Goal: Task Accomplishment & Management: Use online tool/utility

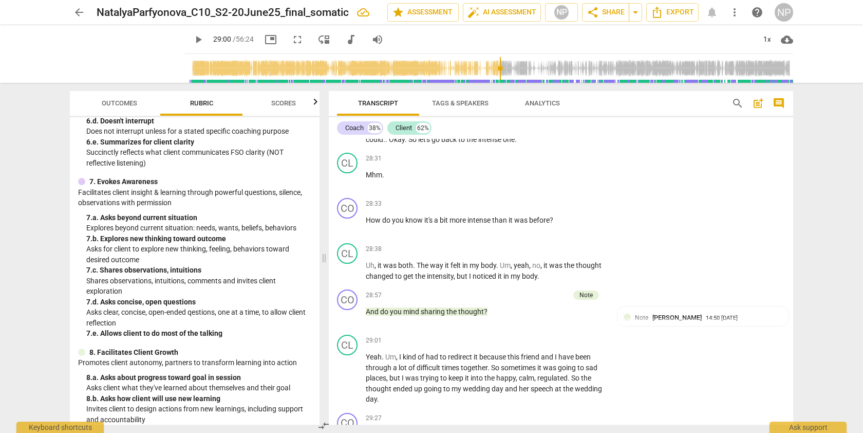
scroll to position [524, 0]
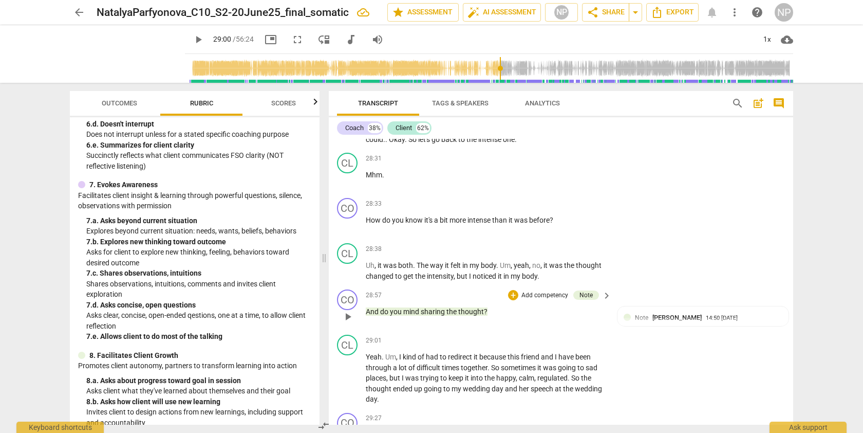
click at [528, 300] on p "Add competency" at bounding box center [544, 295] width 49 height 9
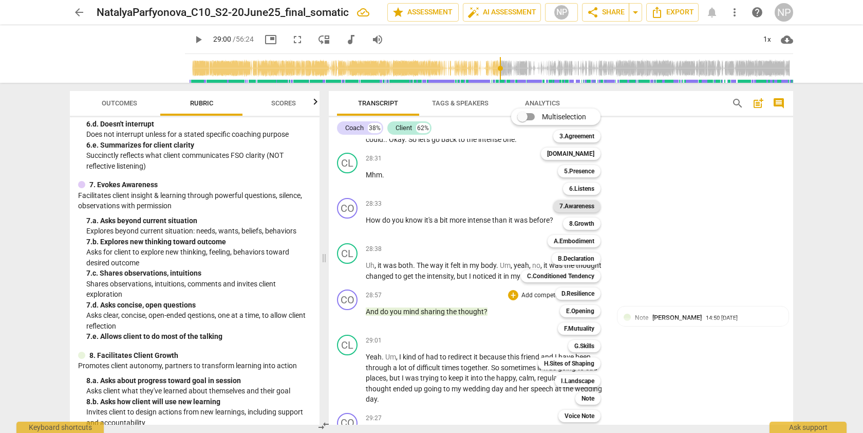
click at [578, 203] on b "7.Awareness" at bounding box center [576, 206] width 35 height 12
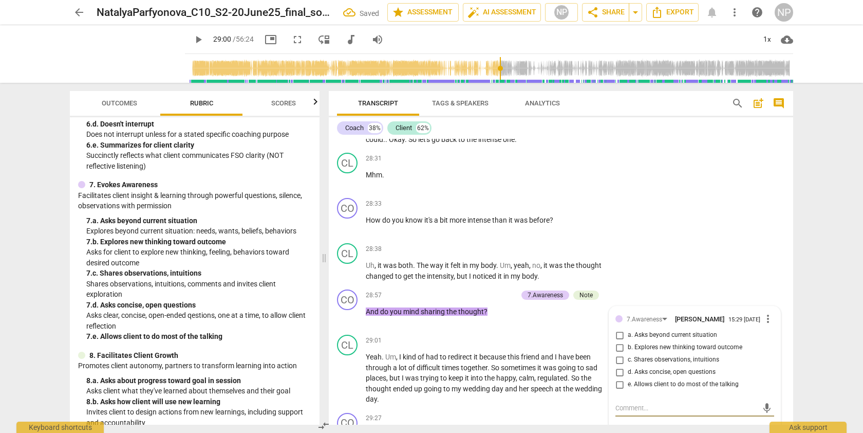
scroll to position [5019, 0]
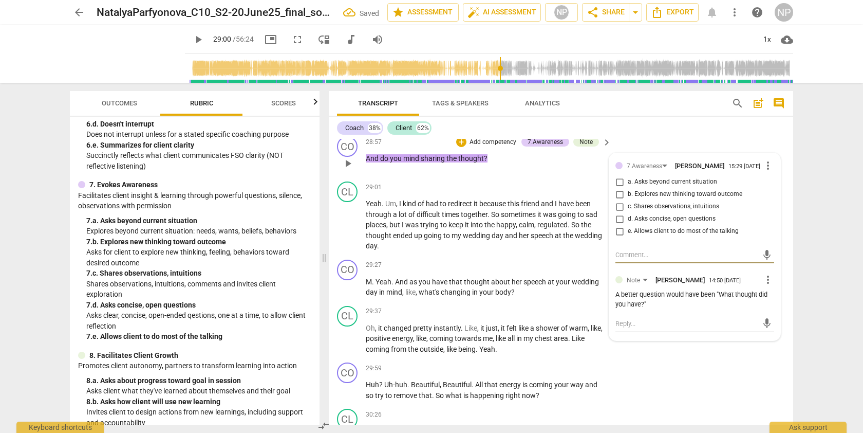
click at [619, 200] on input "b. Explores new thinking toward outcome" at bounding box center [619, 194] width 16 height 12
checkbox input "true"
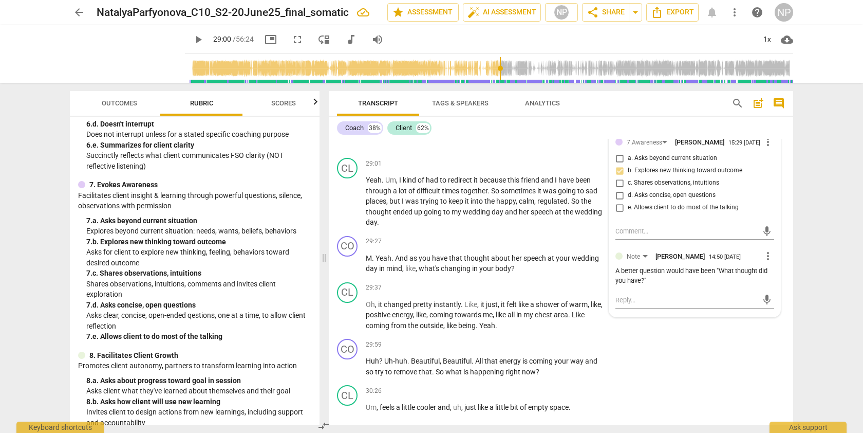
scroll to position [5075, 0]
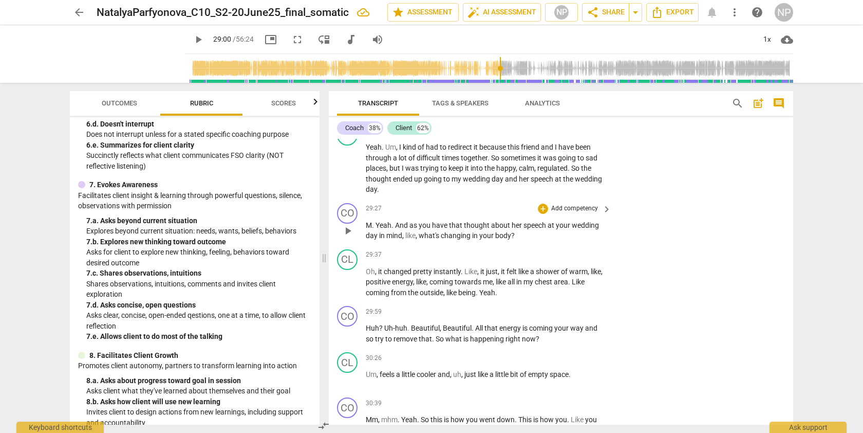
click at [447, 229] on span "have" at bounding box center [440, 225] width 17 height 8
click at [439, 239] on span "what's" at bounding box center [430, 235] width 22 height 8
click at [558, 213] on p "Add competency" at bounding box center [574, 208] width 49 height 9
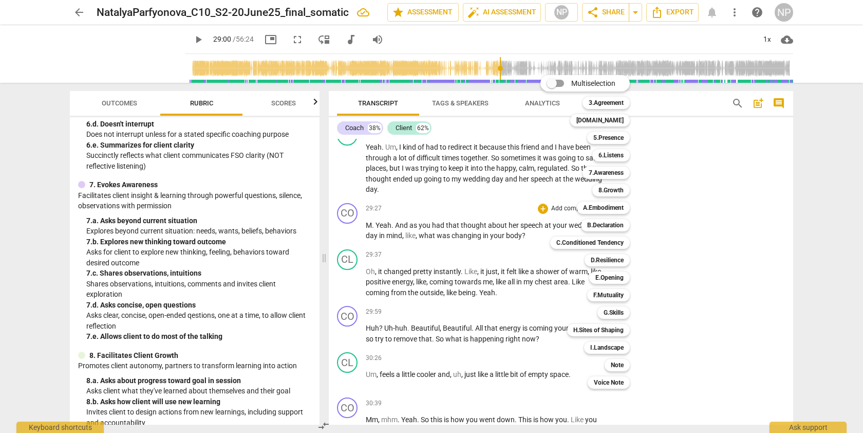
click at [315, 253] on div at bounding box center [431, 216] width 863 height 433
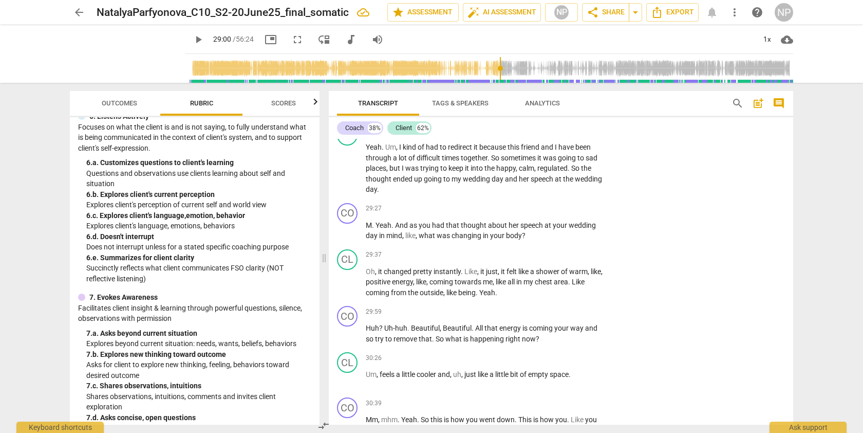
scroll to position [431, 0]
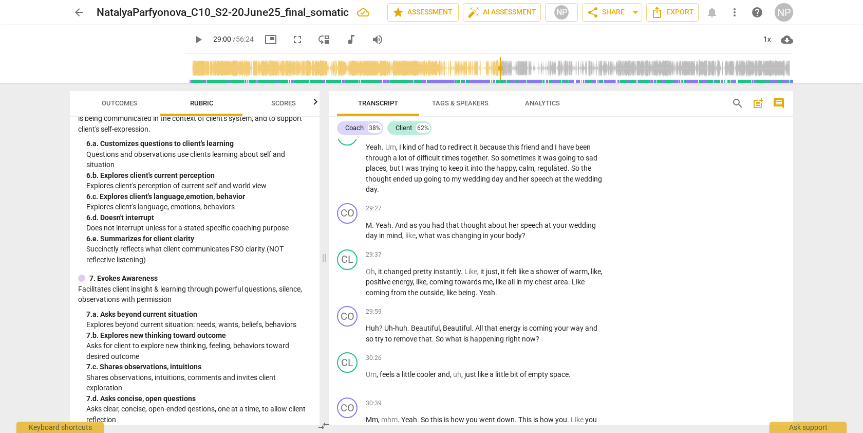
type input "1740"
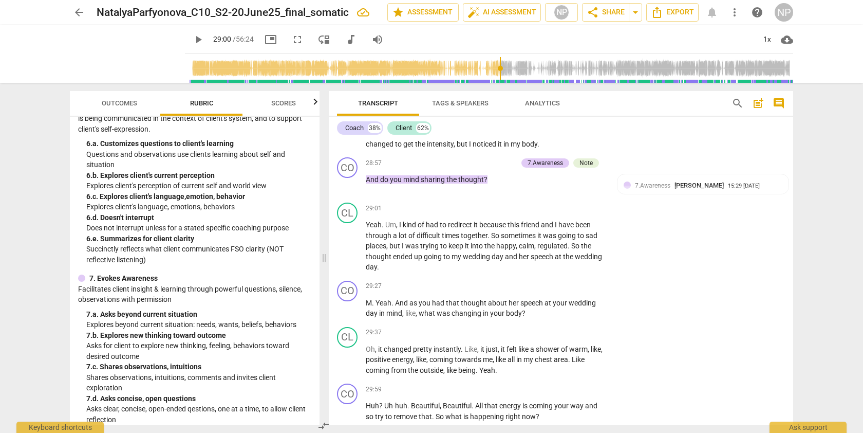
scroll to position [4987, 0]
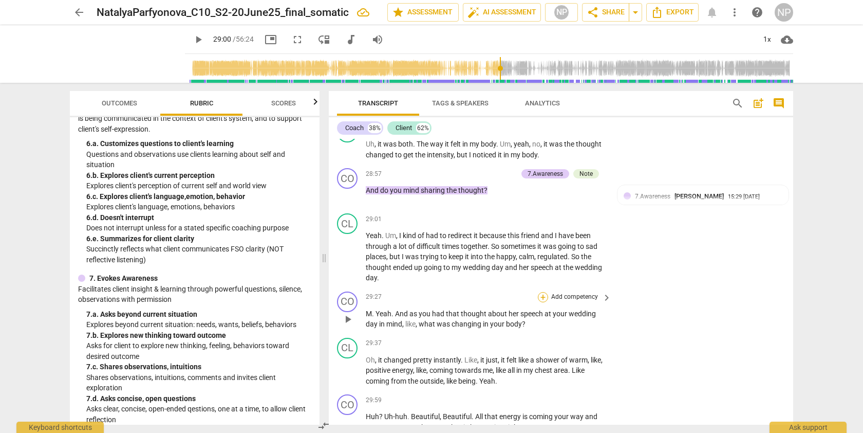
click at [540, 302] on div "+" at bounding box center [543, 297] width 10 height 10
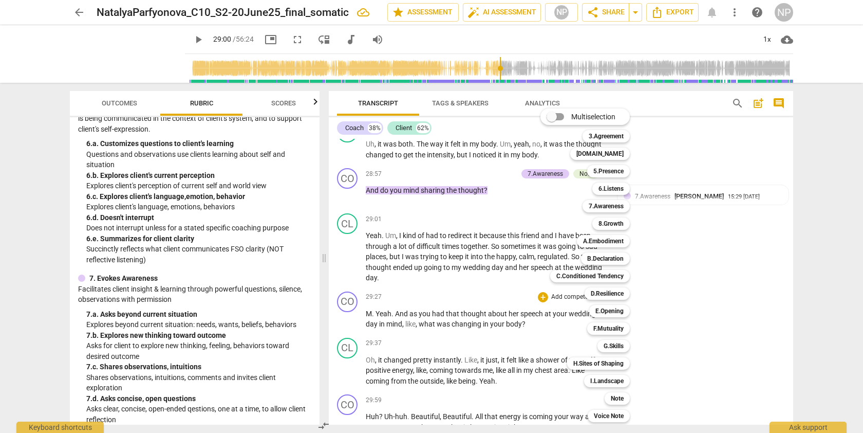
click at [543, 195] on div "Multiselection m 3.Agreement 1 [DOMAIN_NAME] 2 5.Presence 3 6.Listens 4 7.Aware…" at bounding box center [592, 265] width 113 height 319
click at [598, 206] on b "7.Awareness" at bounding box center [606, 206] width 35 height 12
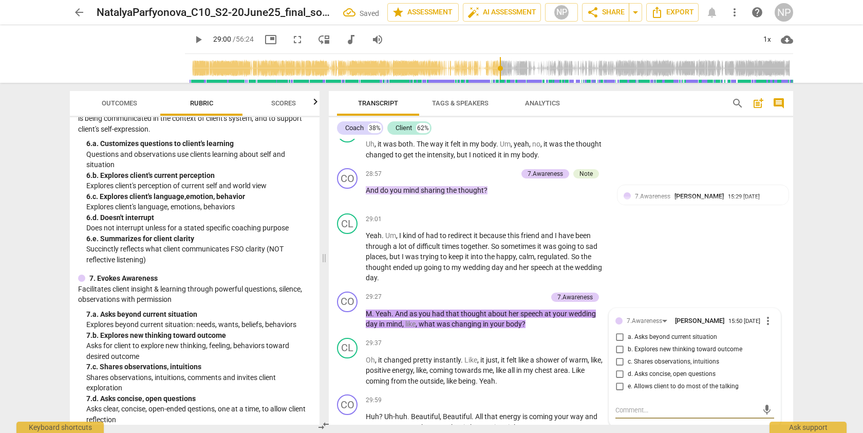
scroll to position [5142, 0]
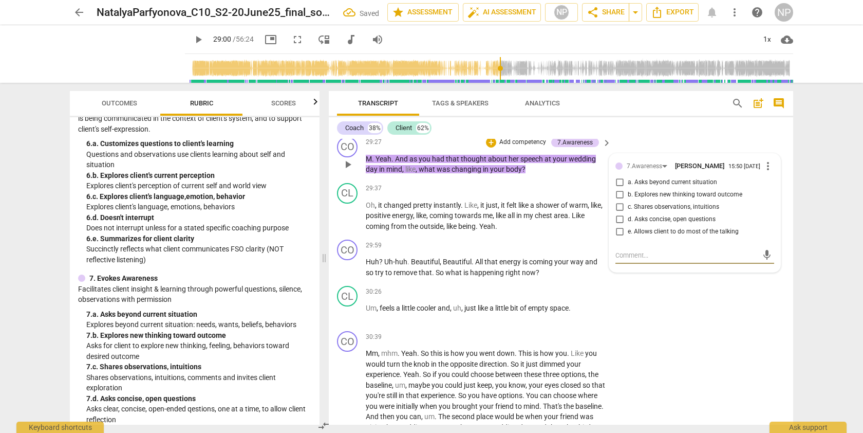
click at [618, 201] on input "b. Explores new thinking toward outcome" at bounding box center [619, 195] width 16 height 12
checkbox input "true"
click at [619, 226] on input "d. Asks concise, open questions" at bounding box center [619, 219] width 16 height 12
checkbox input "true"
click at [424, 266] on span "Beautiful" at bounding box center [425, 261] width 29 height 8
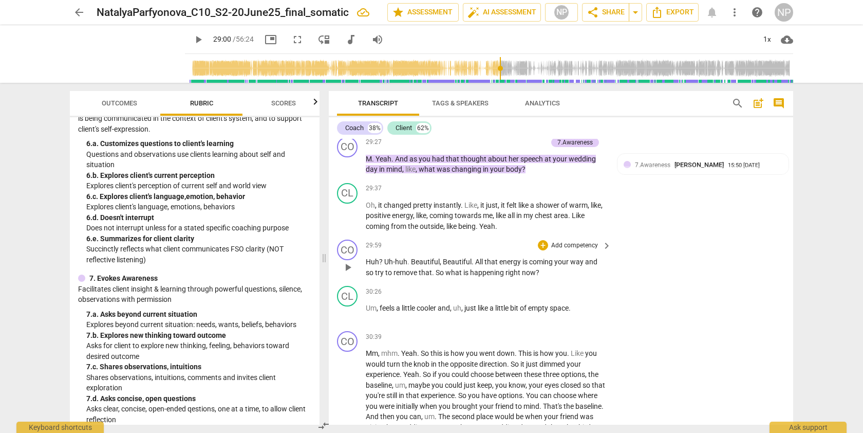
click at [349, 273] on span "play_arrow" at bounding box center [348, 267] width 12 height 12
click at [349, 273] on span "pause" at bounding box center [348, 267] width 12 height 12
type input "1810"
click at [596, 277] on p "Huh ? Uh-huh . Beautiful , Beautiful . All that energy is coming your way and s…" at bounding box center [486, 266] width 240 height 21
click at [343, 274] on div "play_arrow pause" at bounding box center [353, 267] width 26 height 14
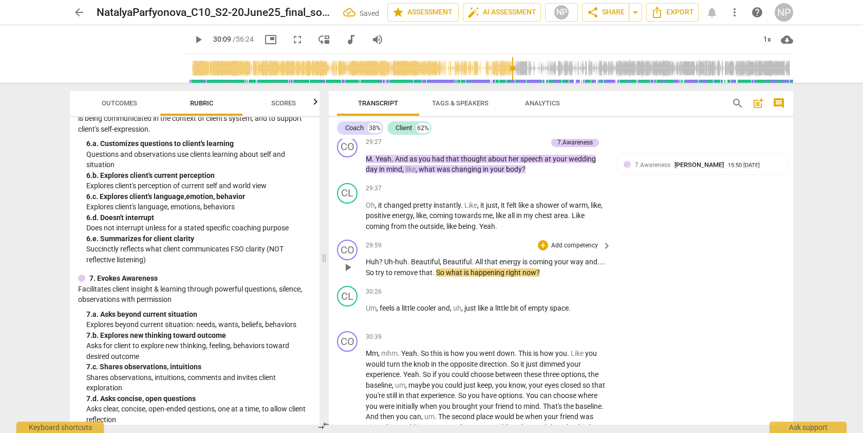
click at [346, 273] on span "play_arrow" at bounding box center [348, 267] width 12 height 12
click at [436, 276] on span "." at bounding box center [435, 272] width 4 height 8
type input "1817"
click at [346, 273] on span "pause" at bounding box center [348, 267] width 12 height 12
type input "1828"
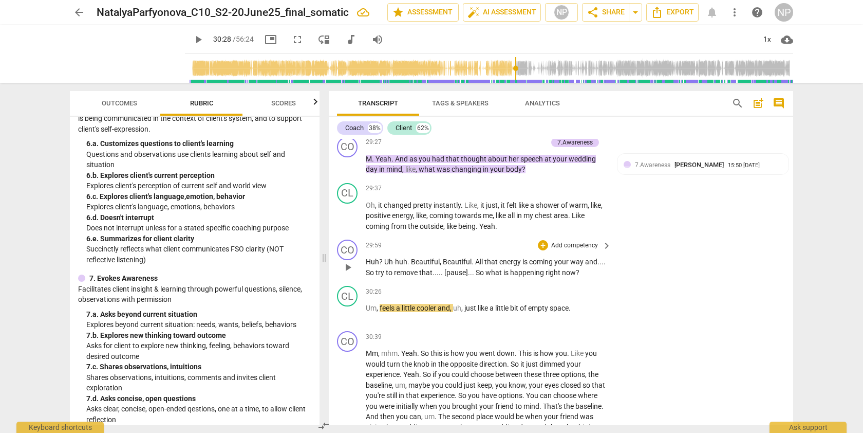
click at [587, 250] on p "Add competency" at bounding box center [574, 245] width 49 height 9
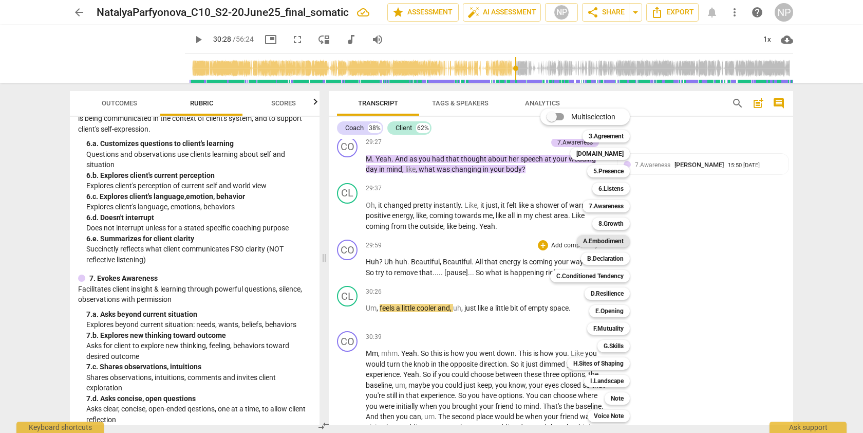
click at [603, 240] on b "A.Embodiment" at bounding box center [603, 241] width 41 height 12
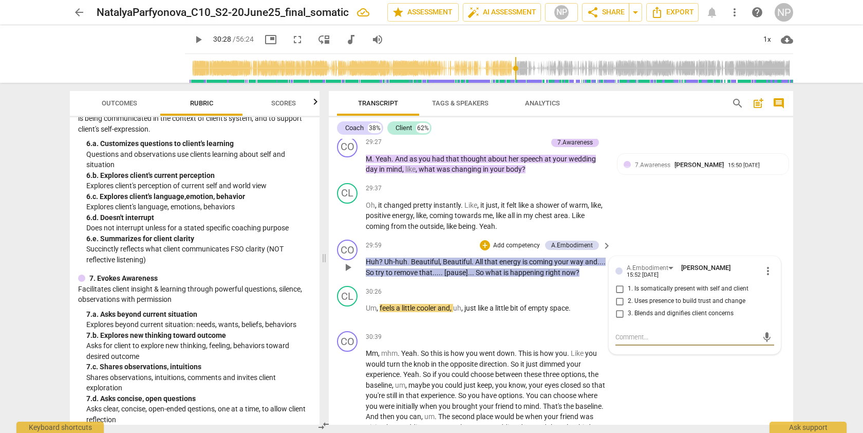
click at [766, 277] on span "more_vert" at bounding box center [768, 271] width 12 height 12
click at [777, 309] on li "Delete" at bounding box center [776, 313] width 35 height 20
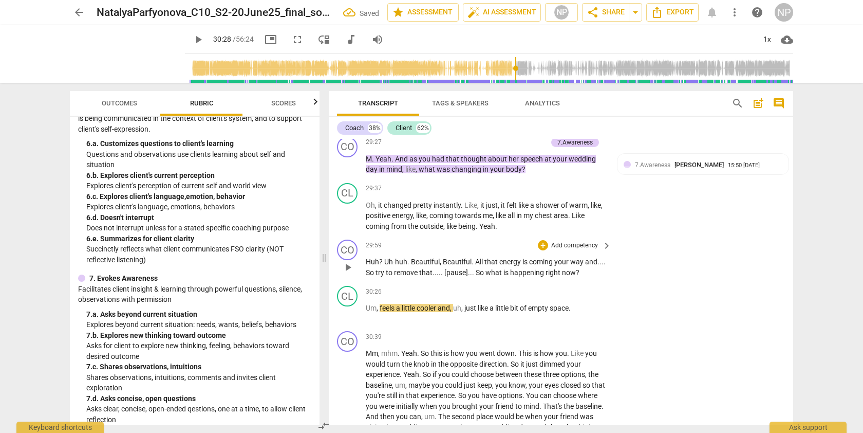
click at [574, 250] on p "Add competency" at bounding box center [574, 245] width 49 height 9
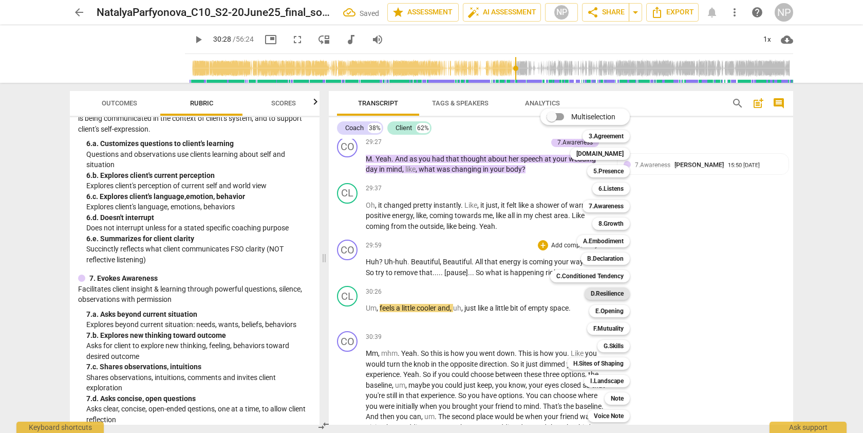
click at [607, 287] on b "D.Resilience" at bounding box center [607, 293] width 33 height 12
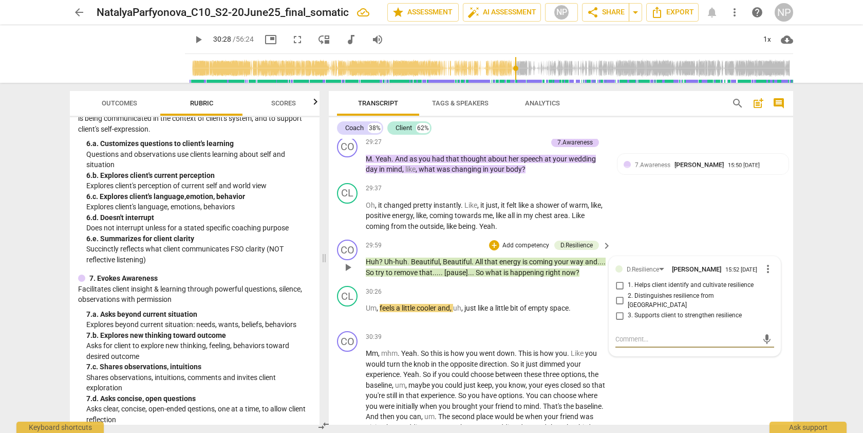
click at [617, 291] on input "1. Helps client identify and cultivate resilience" at bounding box center [619, 285] width 16 height 12
checkbox input "true"
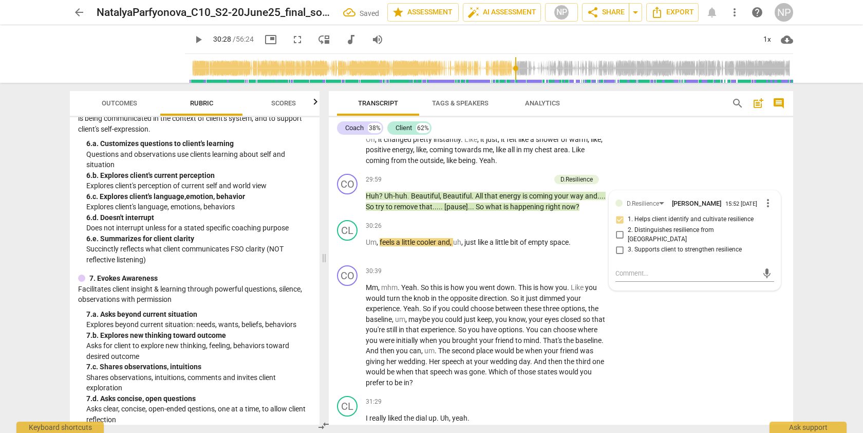
scroll to position [5241, 0]
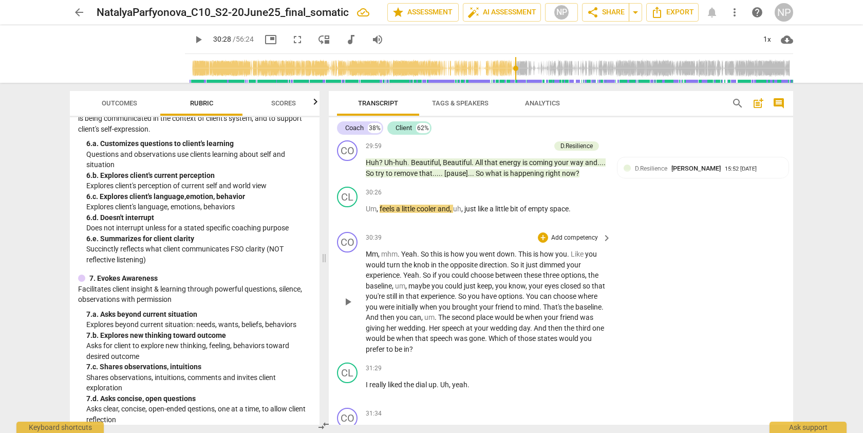
click at [347, 308] on span "play_arrow" at bounding box center [348, 301] width 12 height 12
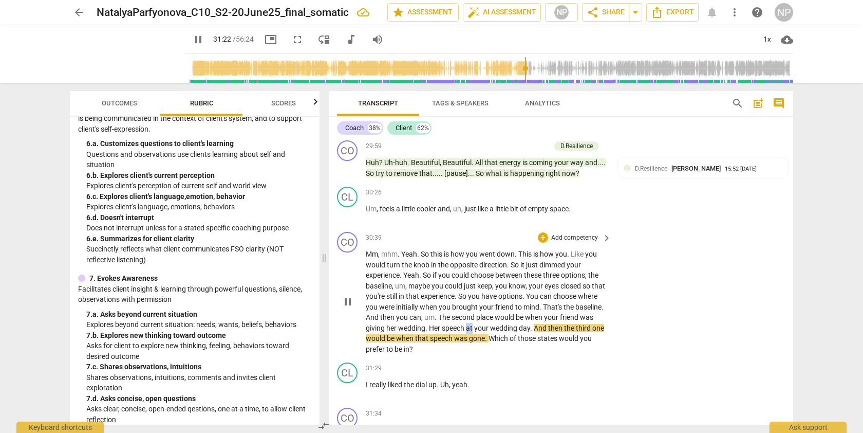
click at [474, 332] on span "at" at bounding box center [470, 328] width 8 height 8
type input "1884"
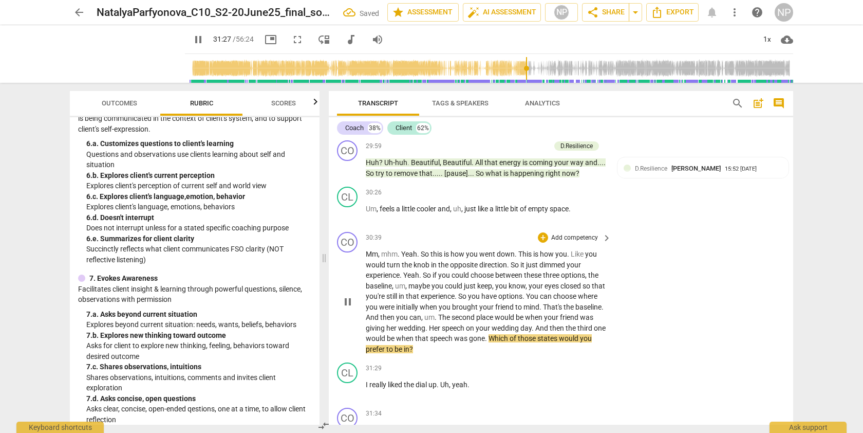
click at [350, 308] on span "pause" at bounding box center [348, 301] width 12 height 12
type input "1888"
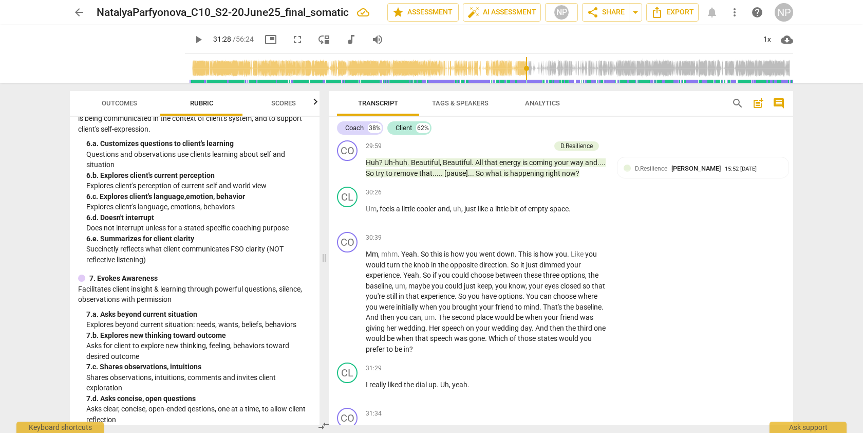
scroll to position [5285, 0]
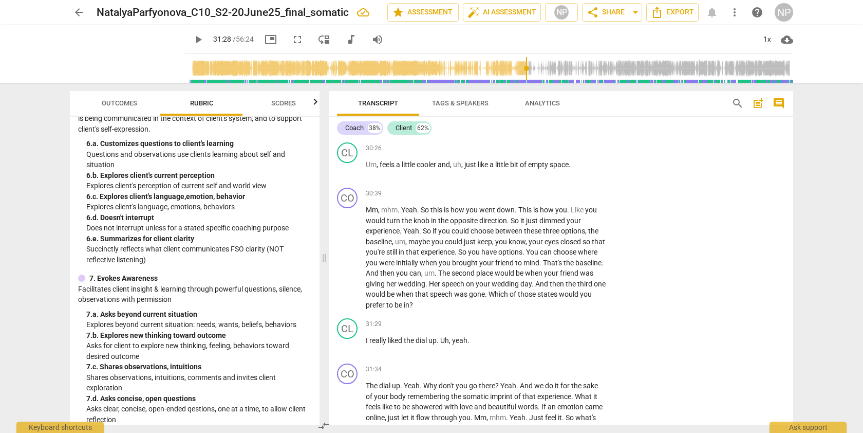
click at [202, 101] on span "Rubric" at bounding box center [201, 103] width 23 height 8
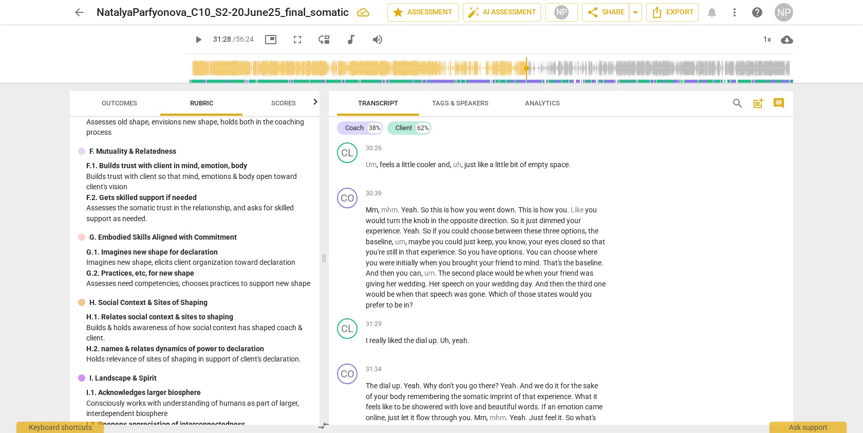
scroll to position [1333, 0]
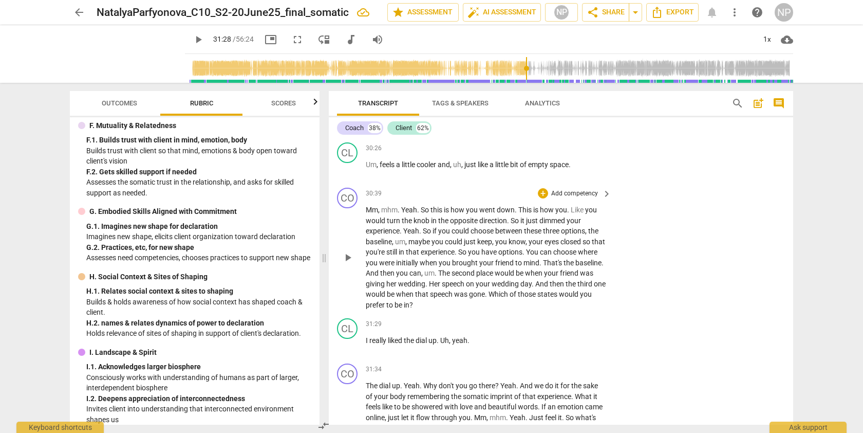
click at [578, 198] on p "Add competency" at bounding box center [574, 193] width 49 height 9
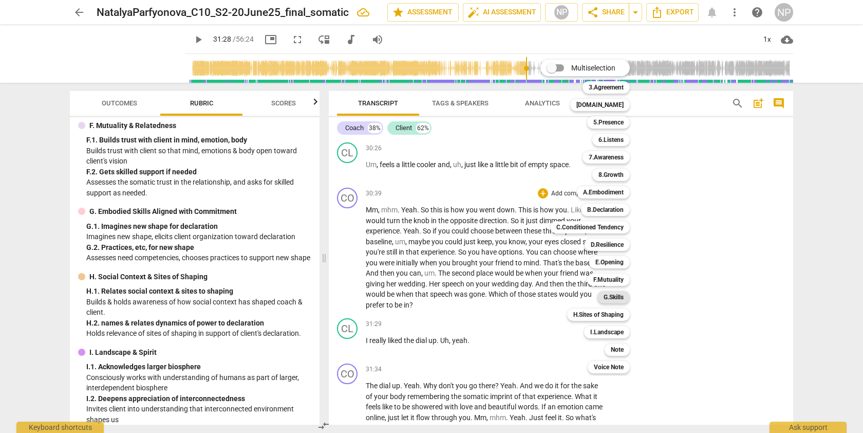
click at [613, 296] on b "G.Skills" at bounding box center [614, 297] width 20 height 12
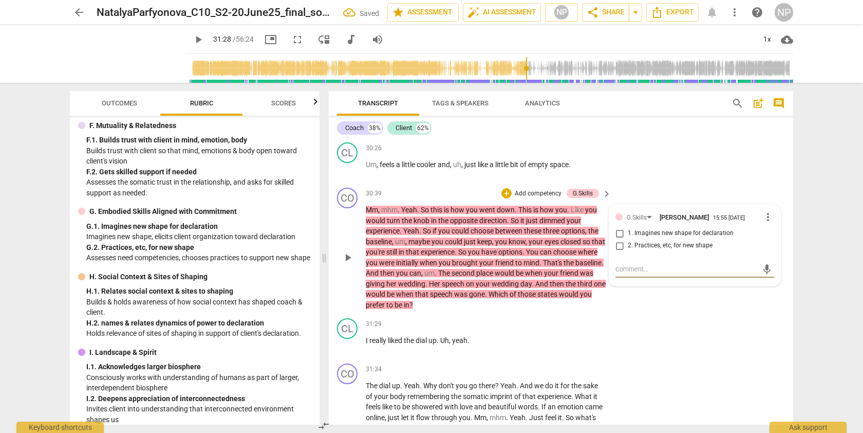
click at [620, 239] on input "1. Imagines new shape for declaration" at bounding box center [619, 233] width 16 height 12
checkbox input "true"
click at [679, 359] on div "CL play_arrow pause 31:29 + Add competency keyboard_arrow_right I really liked …" at bounding box center [561, 336] width 464 height 45
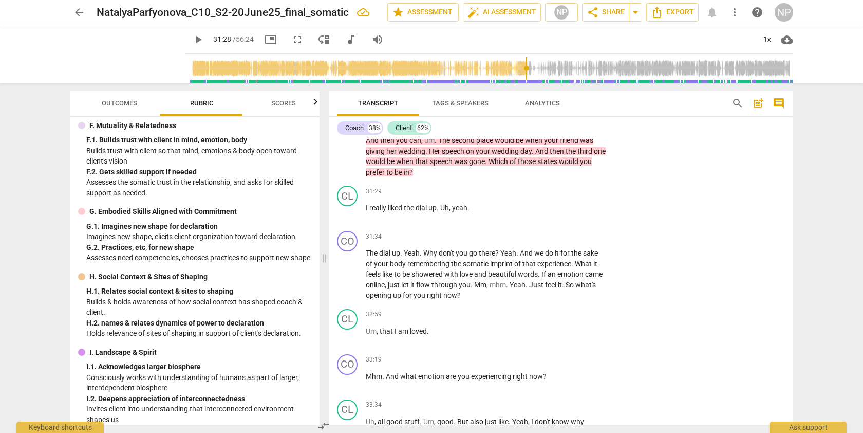
scroll to position [5428, 0]
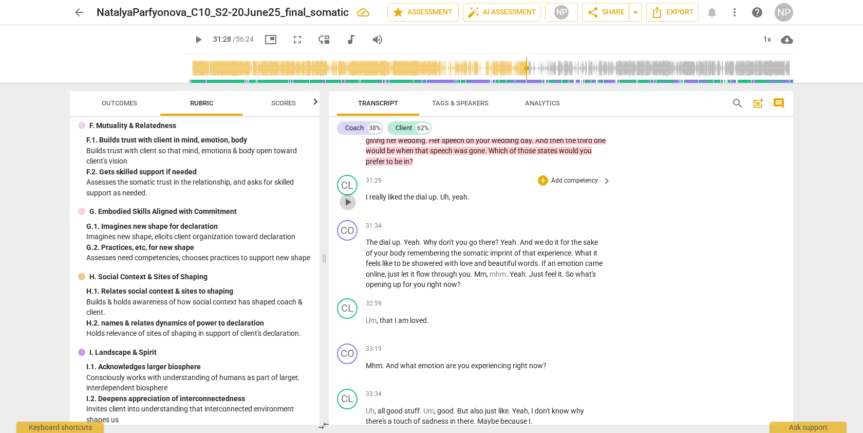
click at [348, 208] on span "play_arrow" at bounding box center [348, 202] width 12 height 12
click at [430, 201] on span "up" at bounding box center [432, 197] width 8 height 8
type input "1895"
click at [346, 270] on span "pause" at bounding box center [348, 263] width 12 height 12
click at [346, 270] on span "play_arrow" at bounding box center [348, 263] width 12 height 12
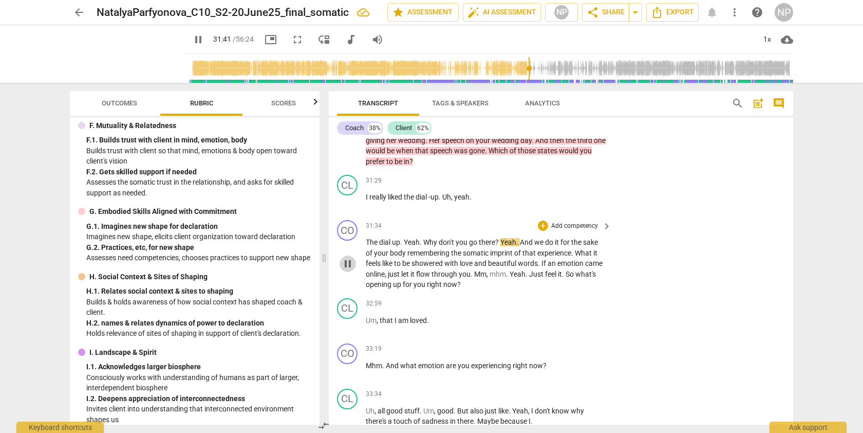
click at [346, 270] on span "pause" at bounding box center [348, 263] width 12 height 12
click at [346, 270] on span "play_arrow" at bounding box center [348, 263] width 12 height 12
click at [346, 270] on span "pause" at bounding box center [348, 263] width 12 height 12
click at [346, 270] on span "play_arrow" at bounding box center [348, 263] width 12 height 12
click at [541, 267] on span "." at bounding box center [540, 263] width 4 height 8
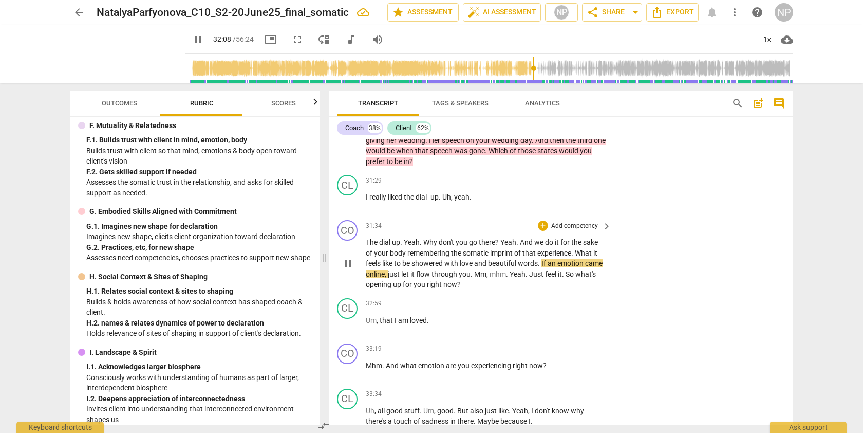
type input "1929"
click at [520, 278] on span "." at bounding box center [519, 274] width 4 height 8
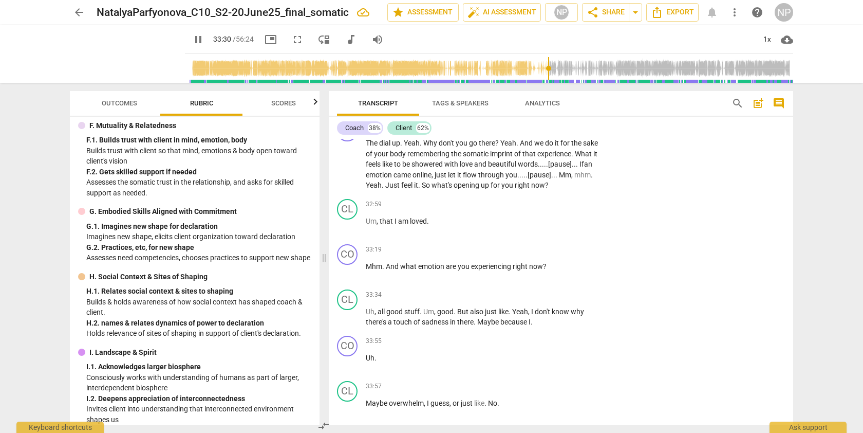
scroll to position [5528, 0]
click at [347, 323] on span "pause" at bounding box center [348, 316] width 12 height 12
type input "2021"
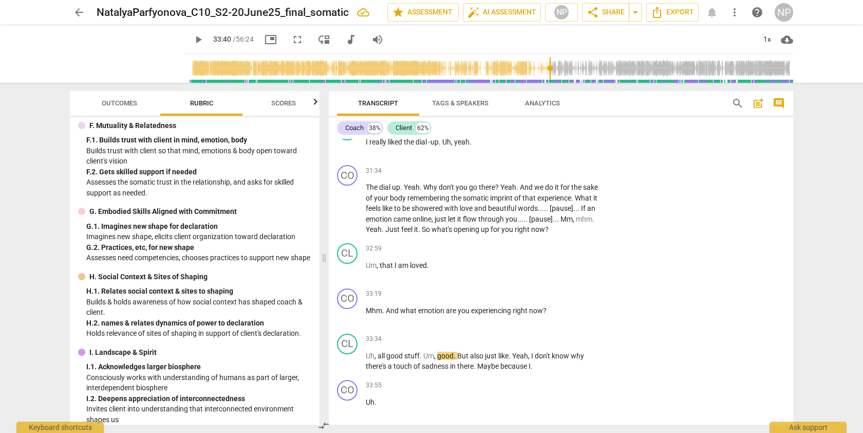
scroll to position [5495, 0]
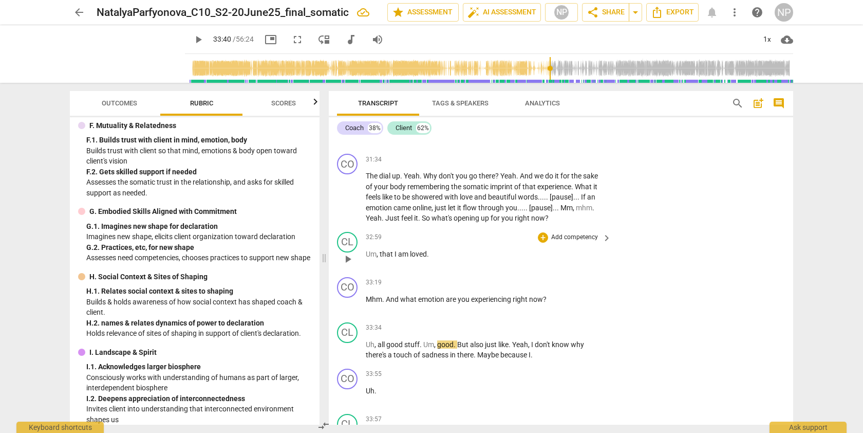
click at [789, 273] on div "CL play_arrow pause 32:59 + Add competency keyboard_arrow_right Um , that I am …" at bounding box center [561, 250] width 464 height 45
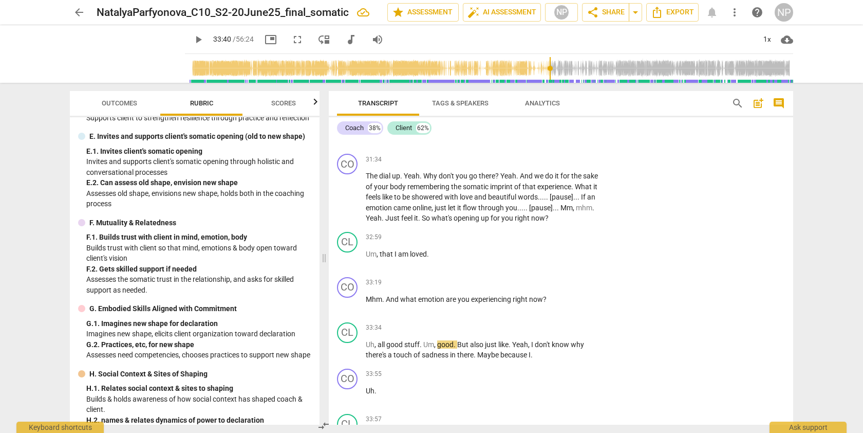
scroll to position [1231, 0]
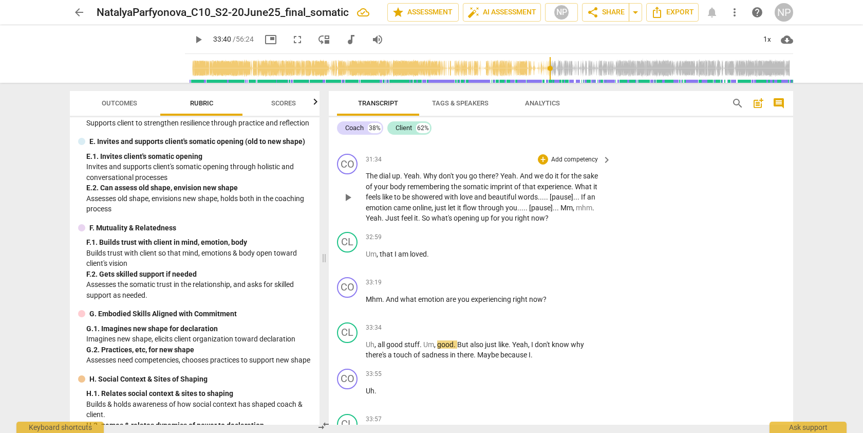
click at [557, 164] on p "Add competency" at bounding box center [574, 159] width 49 height 9
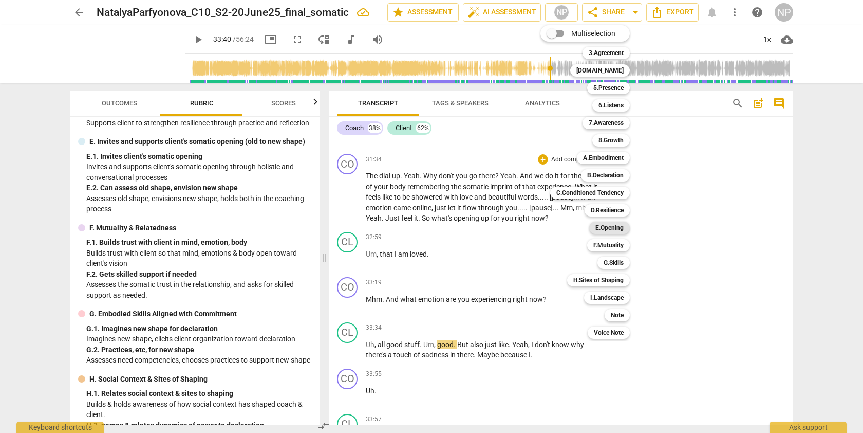
click at [611, 225] on b "E.Opening" at bounding box center [609, 227] width 28 height 12
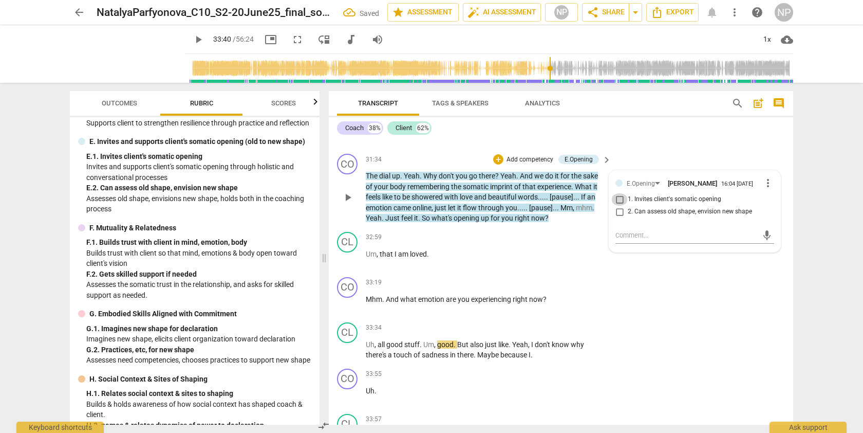
click at [620, 206] on input "1. Invites client's somatic opening" at bounding box center [619, 199] width 16 height 12
checkbox input "true"
